Goal: Information Seeking & Learning: Learn about a topic

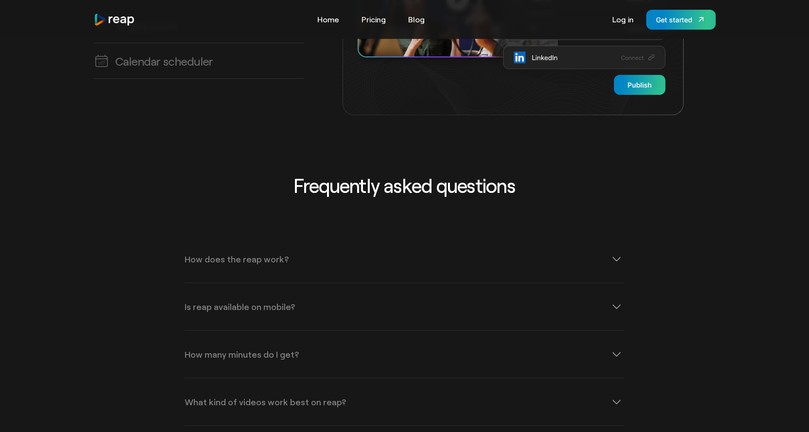
scroll to position [2964, 0]
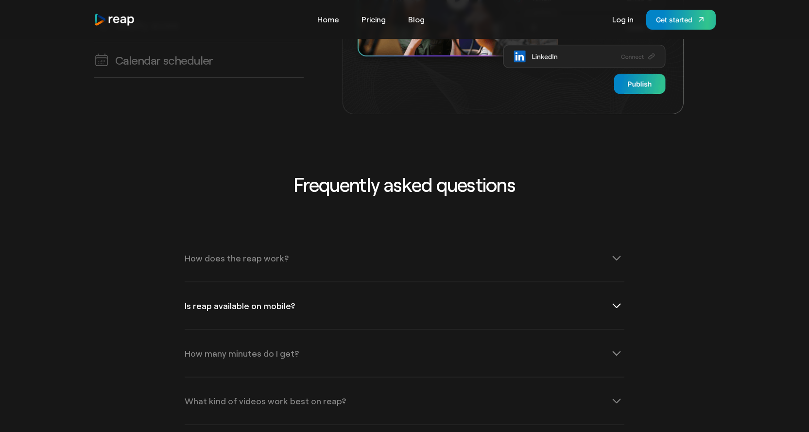
click at [619, 298] on icon at bounding box center [617, 306] width 16 height 16
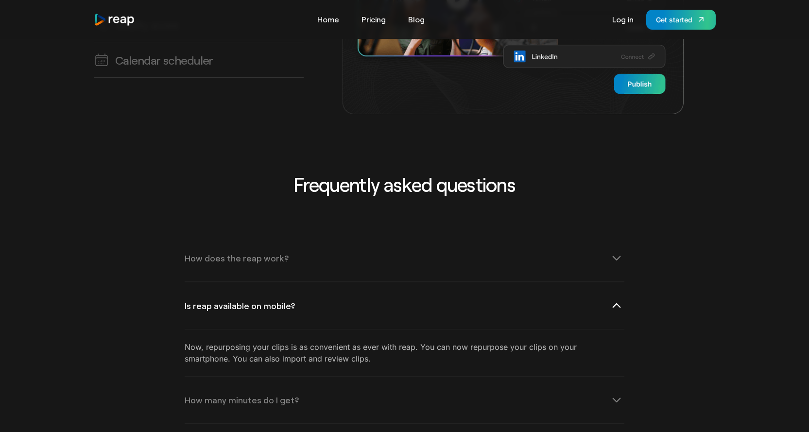
click at [619, 298] on icon at bounding box center [617, 306] width 16 height 16
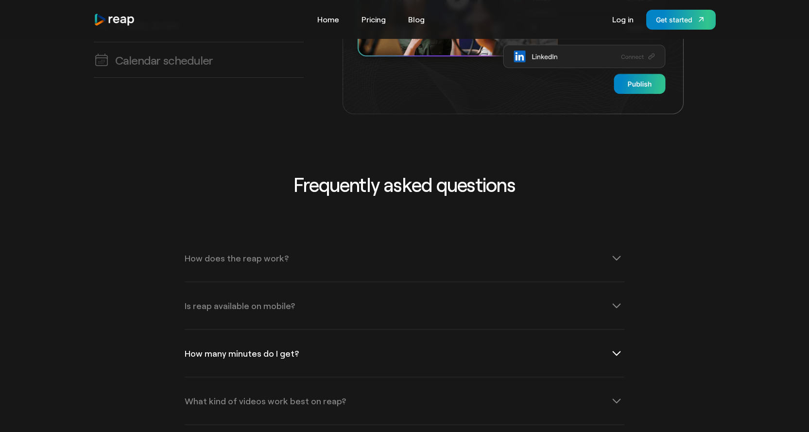
click at [622, 345] on icon at bounding box center [617, 353] width 16 height 16
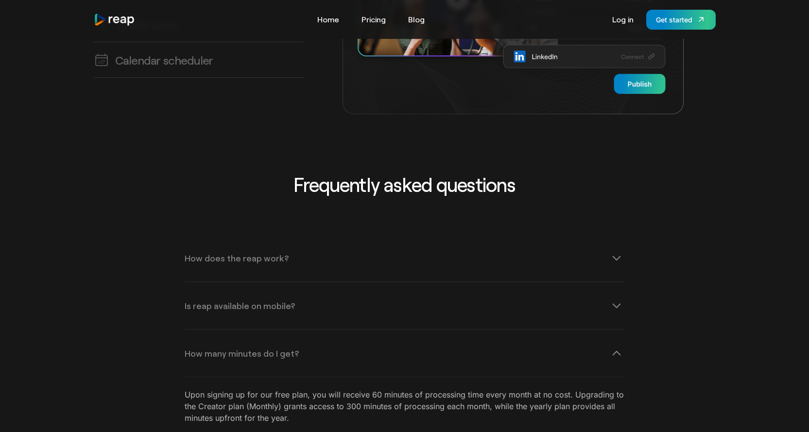
click at [605, 330] on div "How many minutes do I get?" at bounding box center [405, 353] width 440 height 47
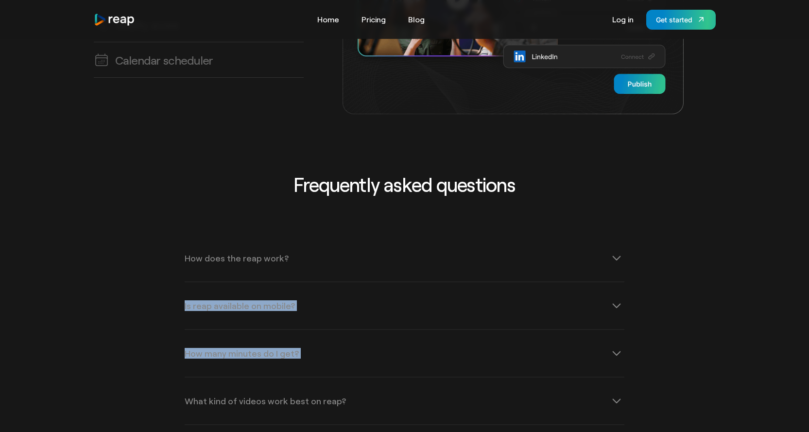
drag, startPoint x: 809, startPoint y: 328, endPoint x: 816, endPoint y: 254, distance: 74.2
click at [793, 328] on div "Frequently asked questions How does the reap work? reap revolutionizes video co…" at bounding box center [404, 431] width 809 height 581
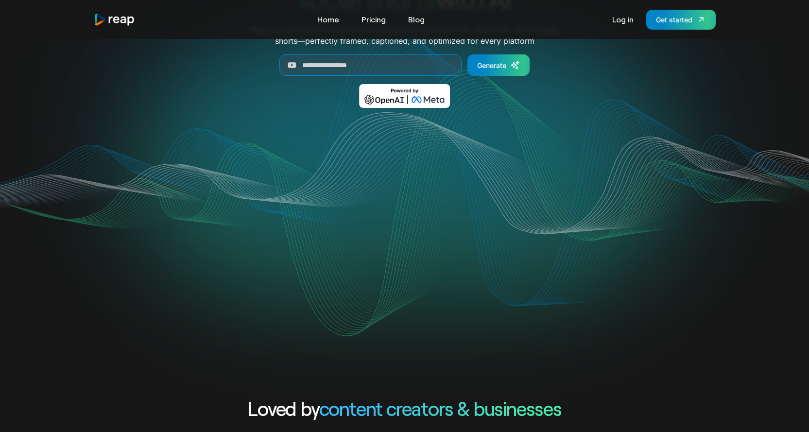
scroll to position [0, 0]
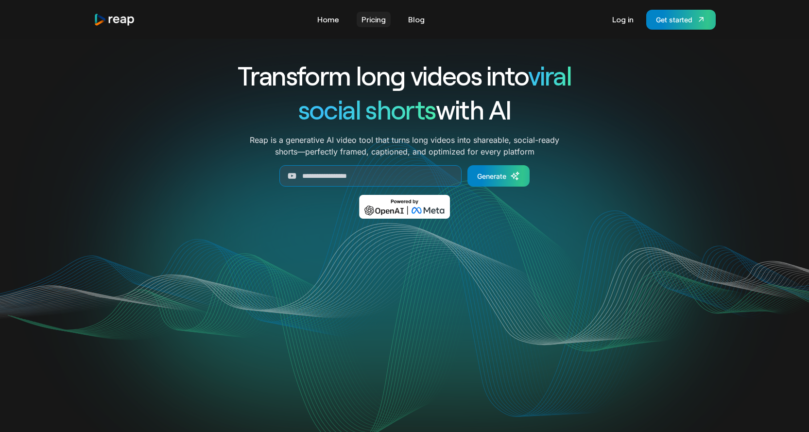
click at [371, 22] on link "Pricing" at bounding box center [374, 20] width 34 height 16
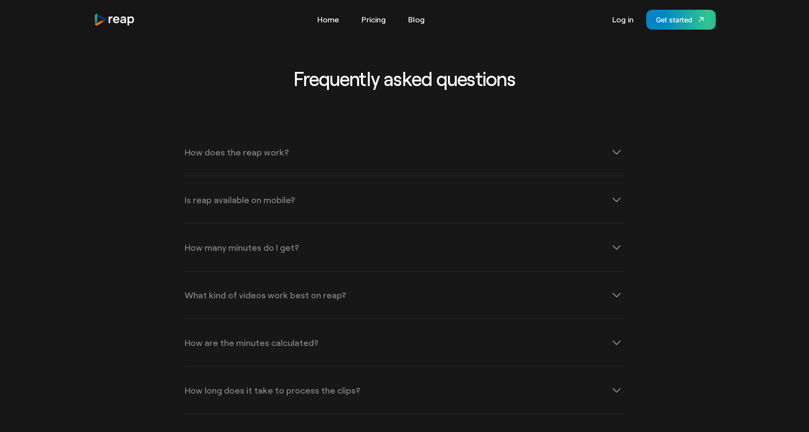
scroll to position [1215, 0]
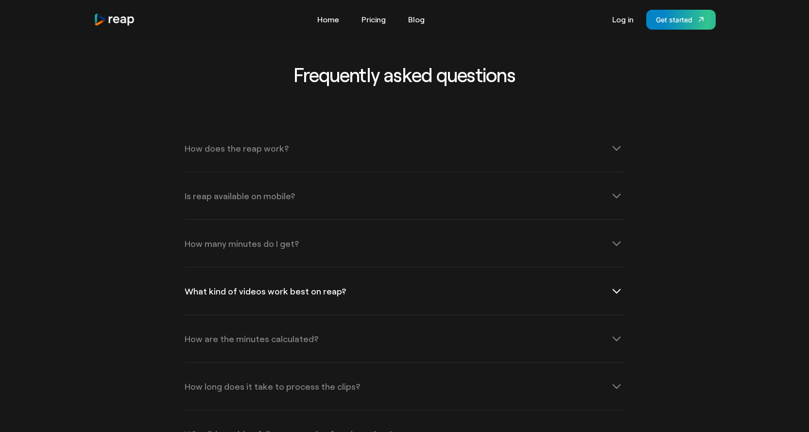
click at [620, 286] on icon at bounding box center [617, 291] width 16 height 16
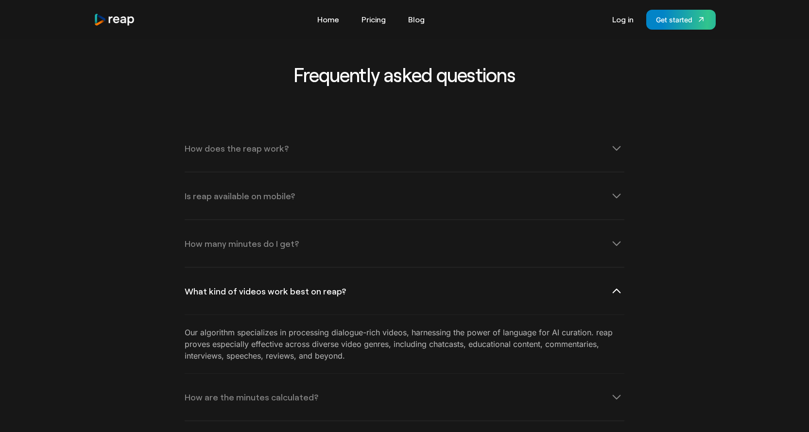
click at [619, 286] on icon at bounding box center [617, 291] width 16 height 16
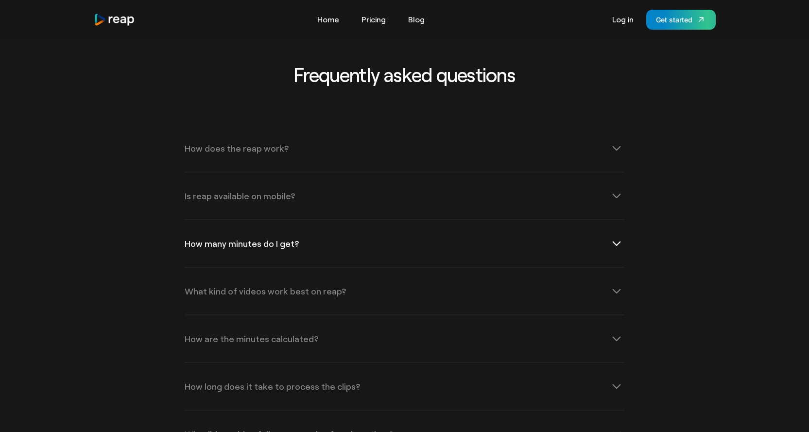
click at [617, 242] on icon at bounding box center [617, 244] width 16 height 16
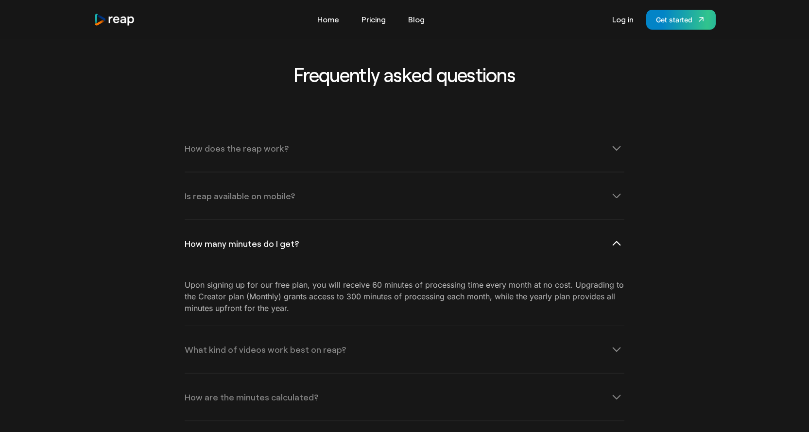
click at [617, 242] on icon at bounding box center [617, 243] width 8 height 5
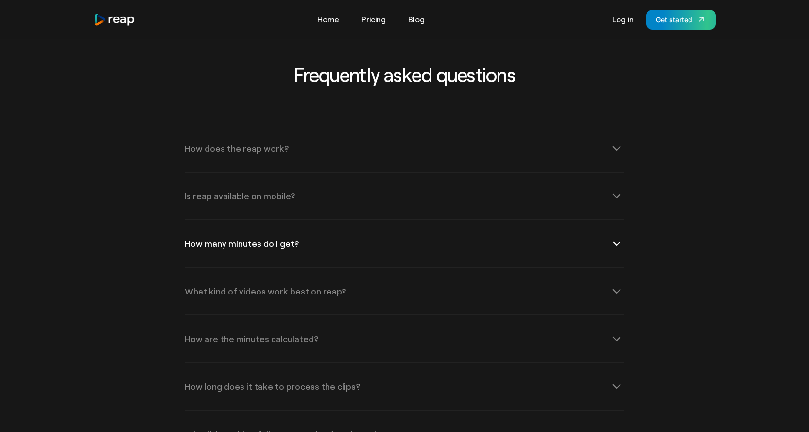
click at [616, 241] on icon at bounding box center [617, 244] width 16 height 16
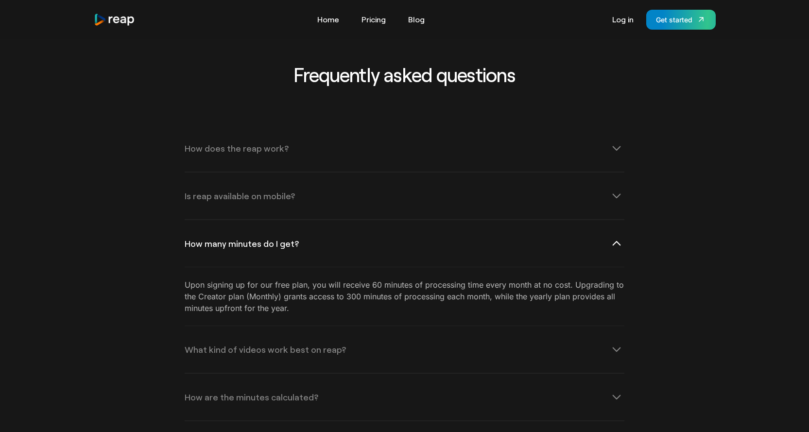
click at [616, 241] on icon at bounding box center [617, 244] width 16 height 16
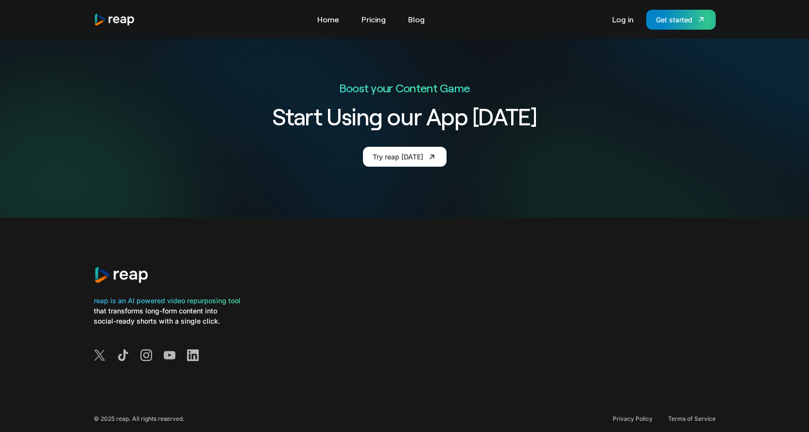
scroll to position [1822, 0]
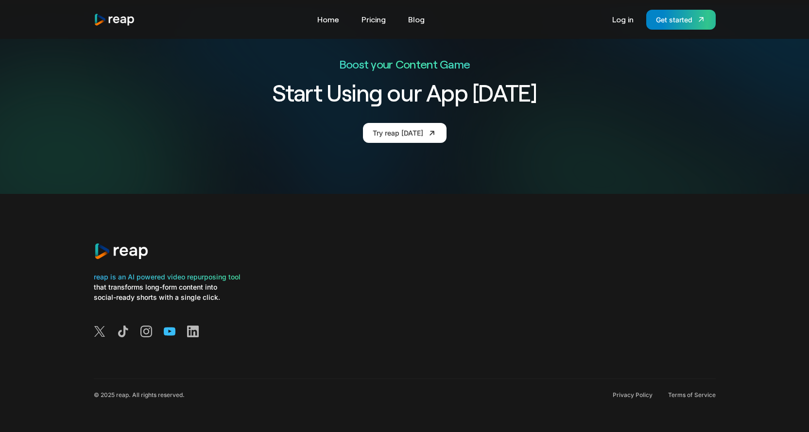
click at [169, 329] on icon at bounding box center [170, 331] width 12 height 8
click at [101, 331] on icon at bounding box center [99, 331] width 11 height 11
click at [141, 329] on icon at bounding box center [146, 332] width 12 height 12
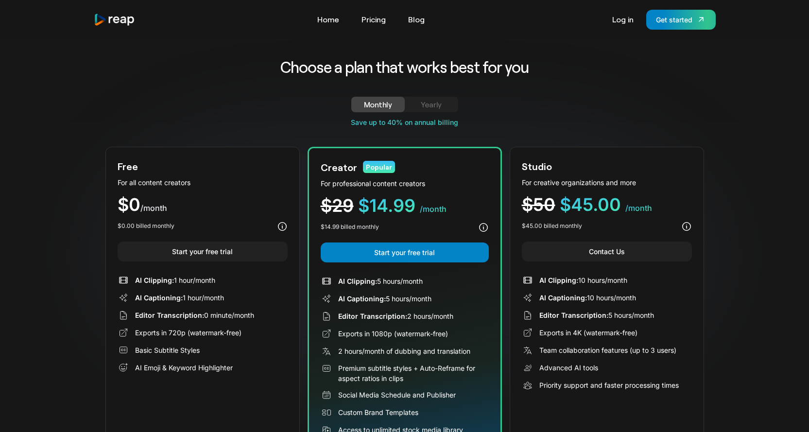
scroll to position [0, 0]
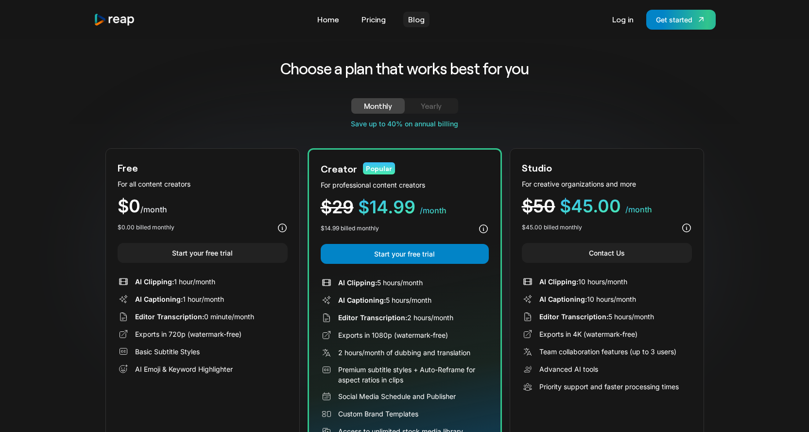
click at [421, 16] on link "Blog" at bounding box center [416, 20] width 26 height 16
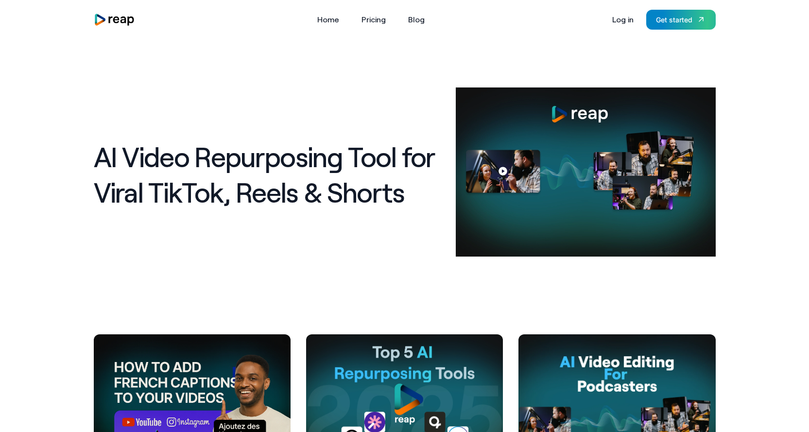
click at [113, 18] on img "home" at bounding box center [115, 19] width 42 height 13
